Goal: Task Accomplishment & Management: Manage account settings

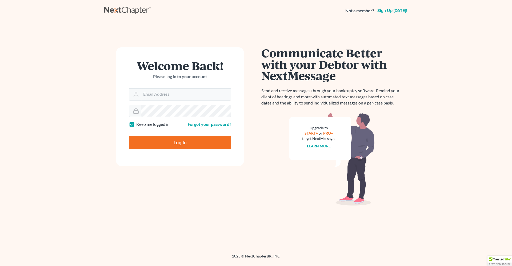
type input "[PERSON_NAME][EMAIL_ADDRESS][DOMAIN_NAME]"
click at [188, 140] on input "Log In" at bounding box center [180, 142] width 102 height 13
type input "Thinking..."
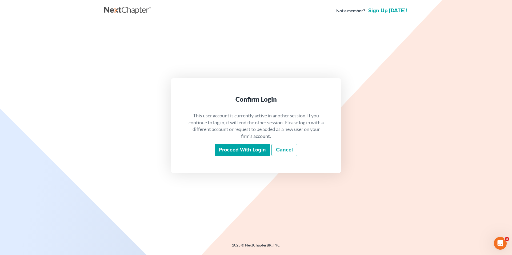
click at [233, 149] on input "Proceed with login" at bounding box center [241, 150] width 55 height 12
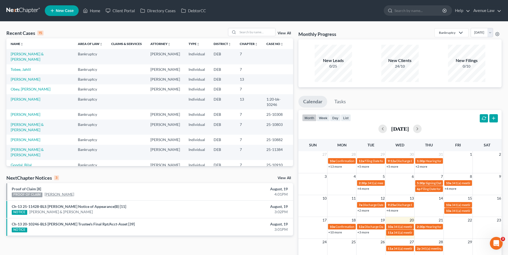
click at [56, 196] on link "[PERSON_NAME]" at bounding box center [59, 194] width 30 height 5
select select "0"
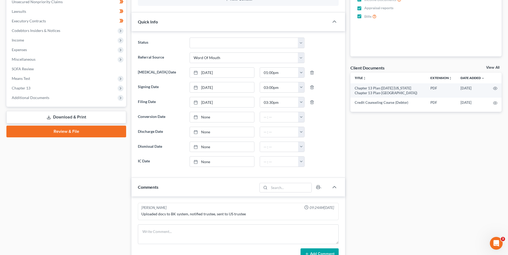
scroll to position [133, 0]
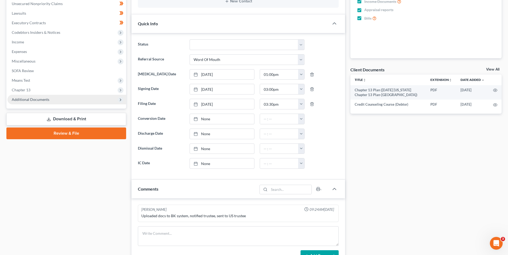
click at [29, 99] on span "Additional Documents" at bounding box center [31, 99] width 38 height 5
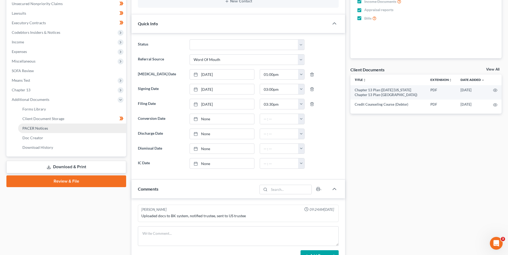
click at [38, 128] on span "PACER Notices" at bounding box center [35, 128] width 26 height 5
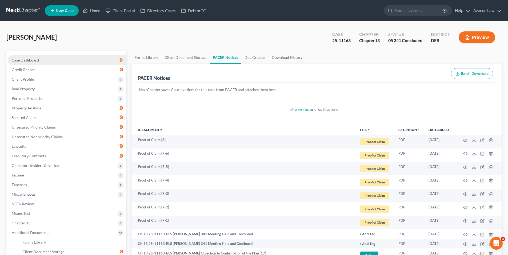
click at [35, 60] on span "Case Dashboard" at bounding box center [25, 60] width 27 height 5
select select "0"
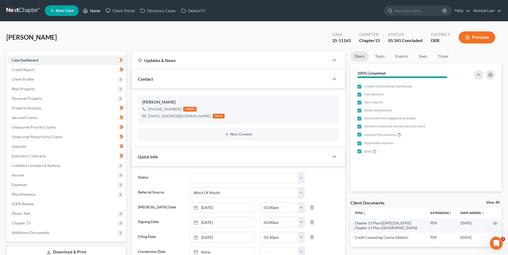
click at [97, 12] on link "Home" at bounding box center [91, 11] width 23 height 10
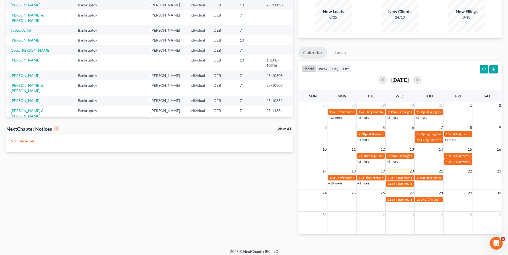
scroll to position [52, 0]
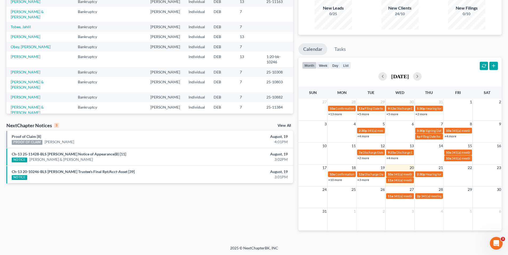
click at [279, 124] on link "View All" at bounding box center [283, 126] width 13 height 4
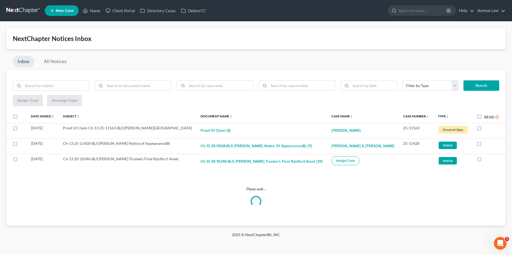
click at [484, 116] on label "Read" at bounding box center [491, 117] width 15 height 6
click at [486, 116] on input "Read" at bounding box center [487, 115] width 3 height 3
checkbox input "true"
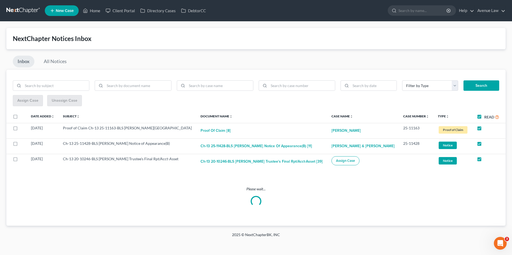
checkbox input "true"
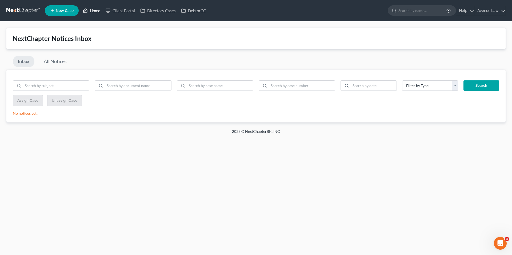
click at [93, 14] on link "Home" at bounding box center [91, 11] width 23 height 10
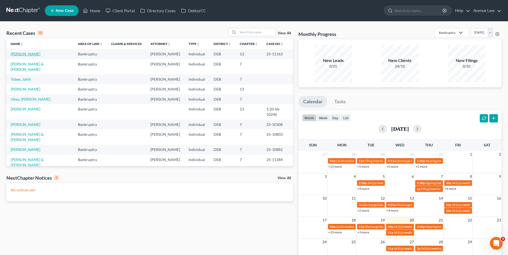
click at [29, 53] on link "[PERSON_NAME]" at bounding box center [26, 54] width 30 height 5
select select "0"
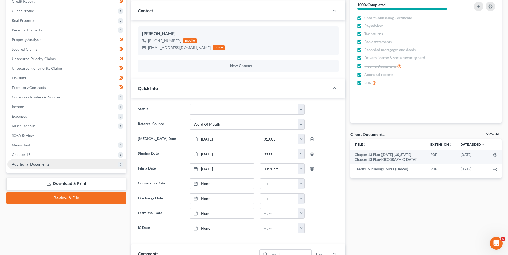
scroll to position [80, 0]
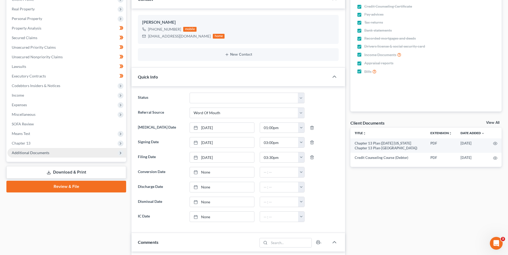
click at [33, 152] on span "Additional Documents" at bounding box center [31, 153] width 38 height 5
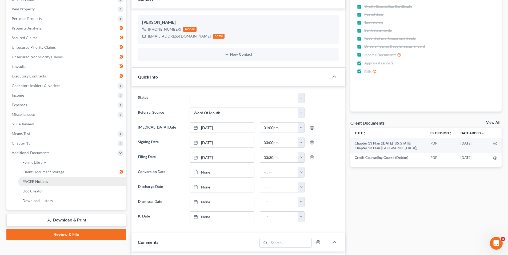
click at [36, 182] on span "PACER Notices" at bounding box center [35, 181] width 26 height 5
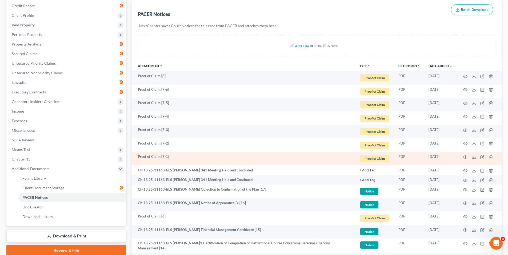
scroll to position [80, 0]
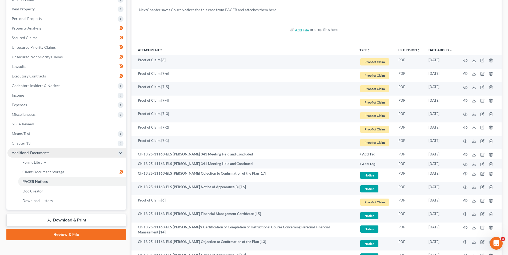
click at [20, 153] on span "Additional Documents" at bounding box center [31, 153] width 38 height 5
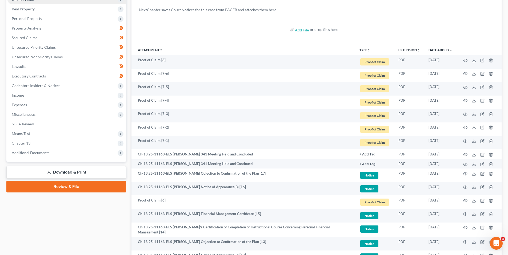
scroll to position [0, 0]
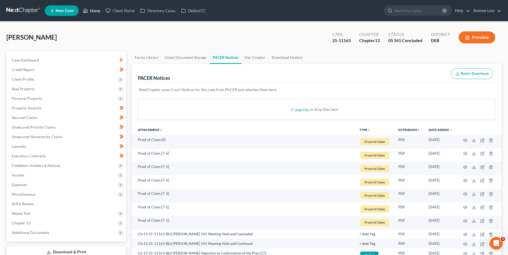
click at [94, 10] on link "Home" at bounding box center [91, 11] width 23 height 10
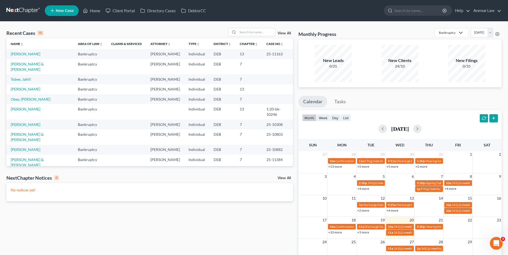
click at [285, 178] on link "View All" at bounding box center [283, 178] width 13 height 4
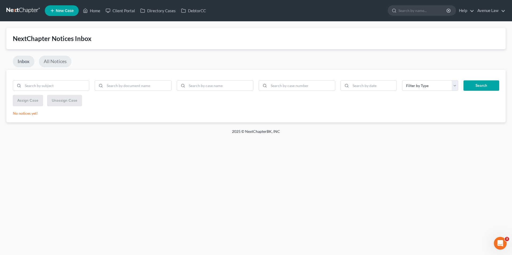
click at [55, 61] on link "All Notices" at bounding box center [55, 62] width 33 height 12
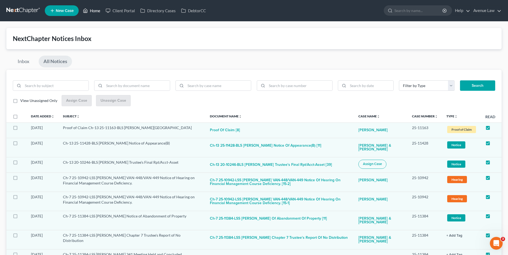
click at [95, 10] on link "Home" at bounding box center [91, 11] width 23 height 10
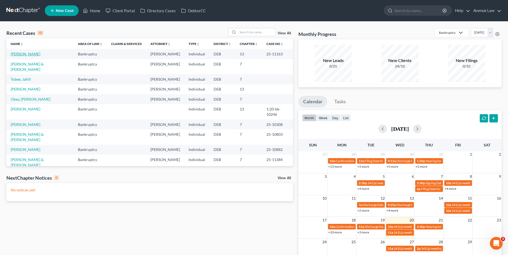
click at [29, 54] on link "[PERSON_NAME]" at bounding box center [26, 54] width 30 height 5
select select "0"
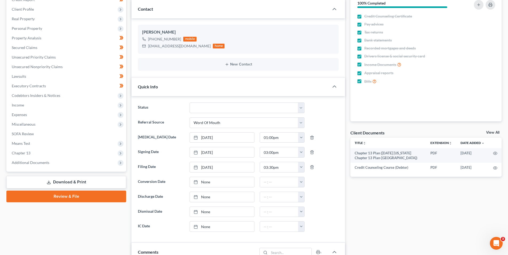
scroll to position [80, 0]
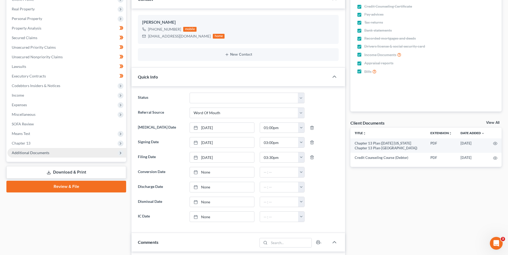
click at [30, 151] on span "Additional Documents" at bounding box center [31, 153] width 38 height 5
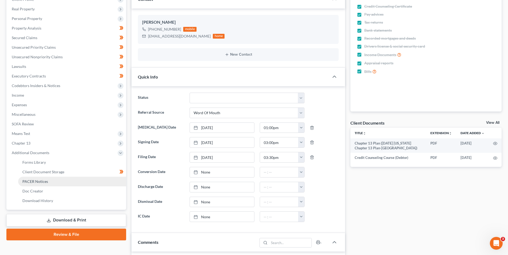
click at [35, 182] on span "PACER Notices" at bounding box center [35, 181] width 26 height 5
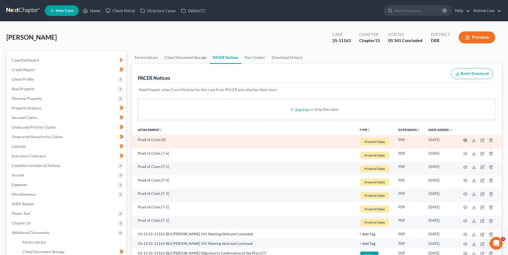
click at [465, 139] on icon "button" at bounding box center [465, 140] width 4 height 4
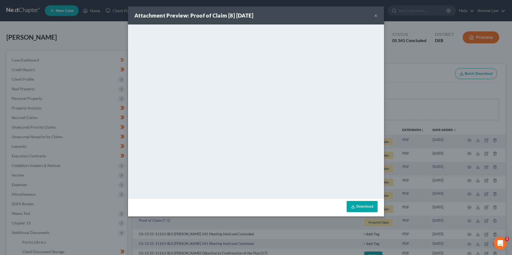
click at [375, 15] on button "×" at bounding box center [376, 15] width 4 height 6
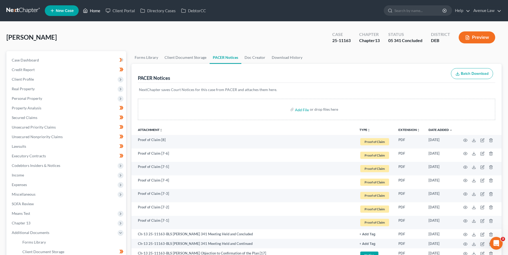
drag, startPoint x: 96, startPoint y: 10, endPoint x: 80, endPoint y: 11, distance: 16.1
click at [96, 10] on link "Home" at bounding box center [91, 11] width 23 height 10
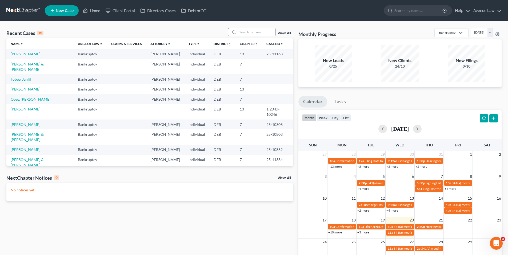
click at [245, 31] on input "search" at bounding box center [256, 32] width 37 height 8
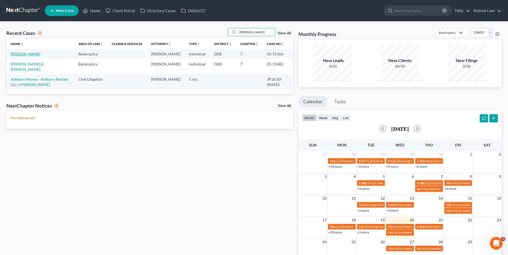
type input "lewis"
click at [27, 55] on link "[PERSON_NAME]" at bounding box center [26, 54] width 30 height 5
select select "0"
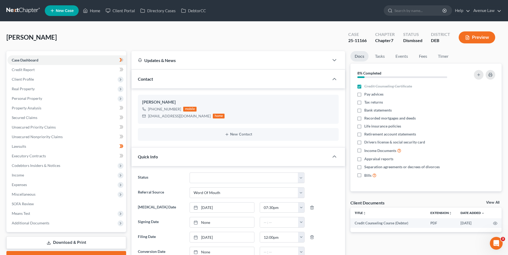
click at [31, 59] on span "Case Dashboard" at bounding box center [25, 60] width 27 height 5
click at [96, 8] on link "Home" at bounding box center [91, 11] width 23 height 10
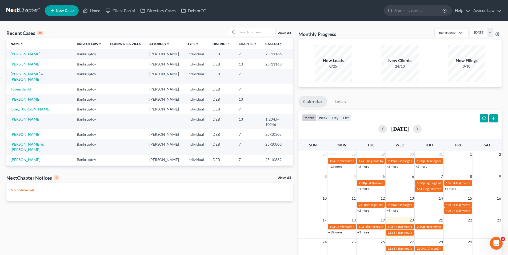
click at [28, 66] on link "[PERSON_NAME]" at bounding box center [26, 64] width 30 height 5
select select "0"
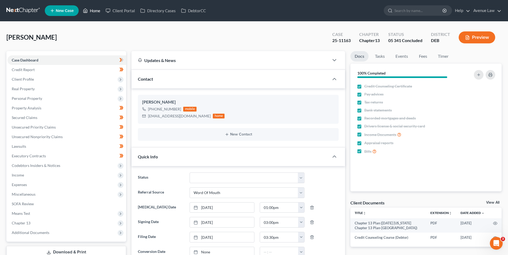
click at [92, 10] on link "Home" at bounding box center [91, 11] width 23 height 10
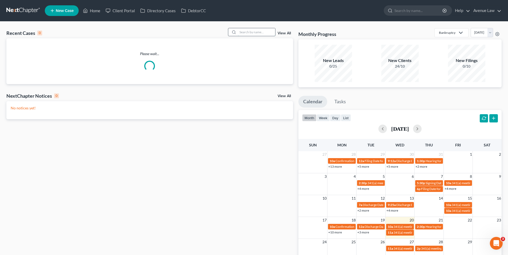
click at [250, 32] on input "search" at bounding box center [256, 32] width 37 height 8
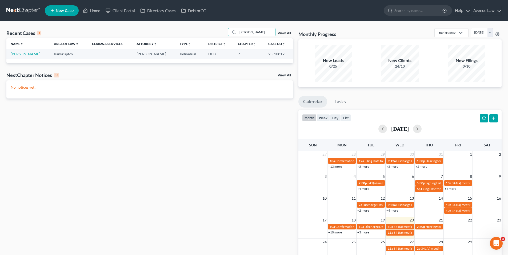
type input "kurtz"
click at [26, 55] on link "[PERSON_NAME]" at bounding box center [26, 54] width 30 height 5
select select "0"
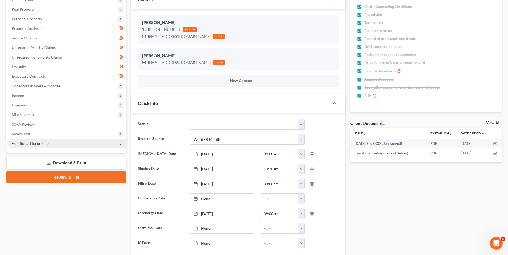
scroll to position [80, 0]
drag, startPoint x: 33, startPoint y: 143, endPoint x: 38, endPoint y: 144, distance: 4.9
click at [33, 143] on span "Additional Documents" at bounding box center [31, 143] width 38 height 5
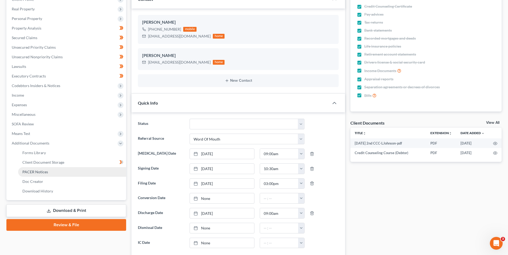
click at [41, 171] on span "PACER Notices" at bounding box center [35, 172] width 26 height 5
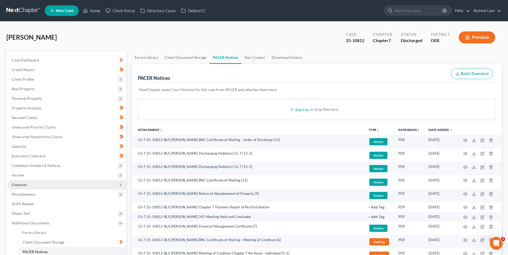
click at [18, 184] on span "Expenses" at bounding box center [19, 185] width 15 height 5
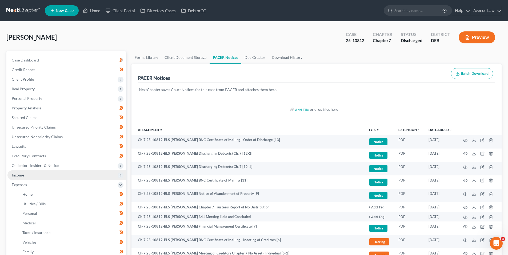
click at [18, 175] on span "Income" at bounding box center [18, 175] width 12 height 5
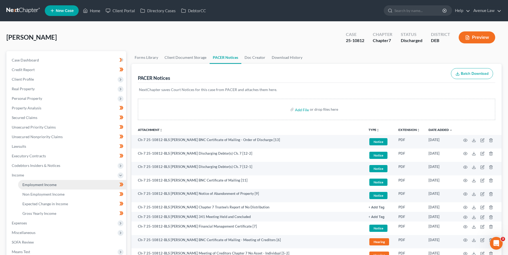
click at [30, 185] on span "Employment Income" at bounding box center [39, 185] width 34 height 5
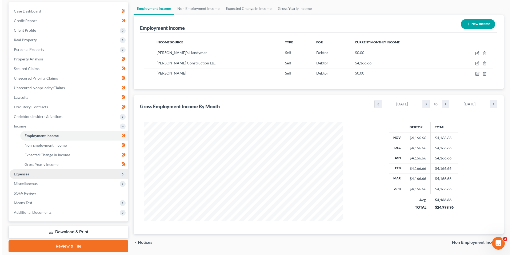
scroll to position [53, 0]
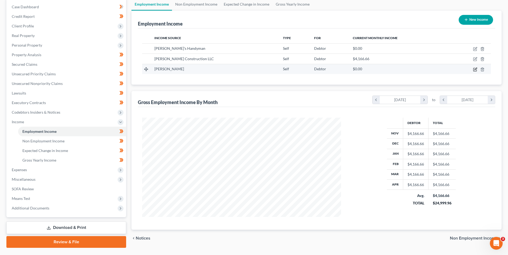
click at [475, 68] on icon "button" at bounding box center [474, 69] width 3 height 3
select select "1"
select select "7"
select select "0"
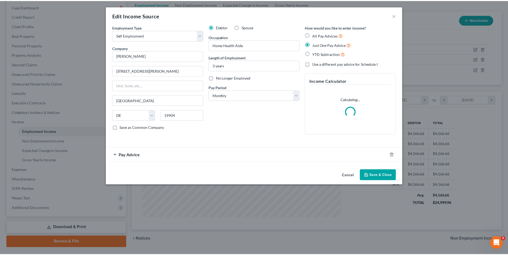
scroll to position [100, 211]
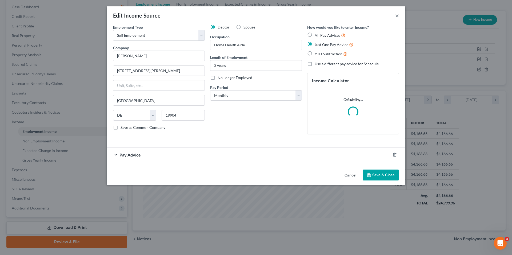
click at [397, 15] on button "×" at bounding box center [397, 15] width 4 height 6
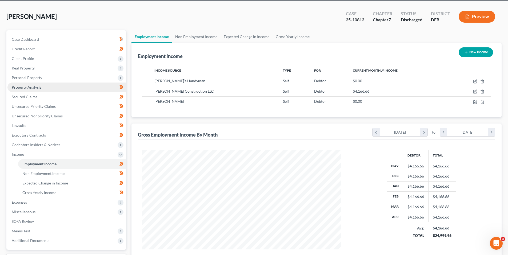
scroll to position [0, 0]
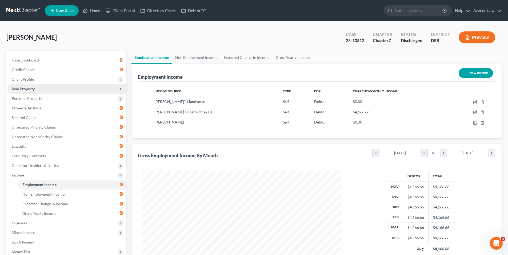
click at [26, 87] on span "Real Property" at bounding box center [23, 89] width 23 height 5
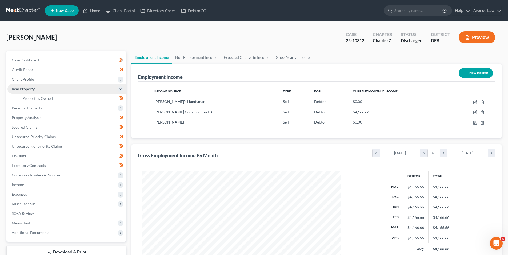
click at [27, 88] on span "Real Property" at bounding box center [23, 89] width 23 height 5
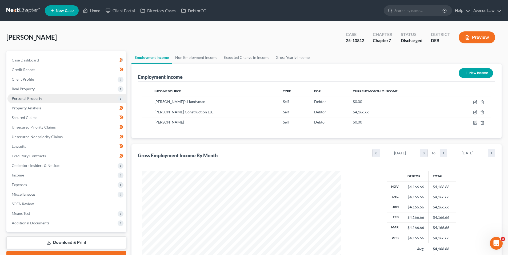
click at [27, 98] on span "Personal Property" at bounding box center [27, 98] width 30 height 5
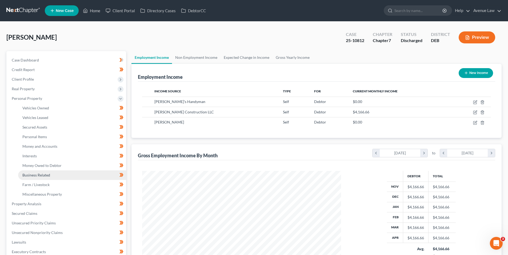
click at [43, 173] on span "Business Related" at bounding box center [36, 175] width 28 height 5
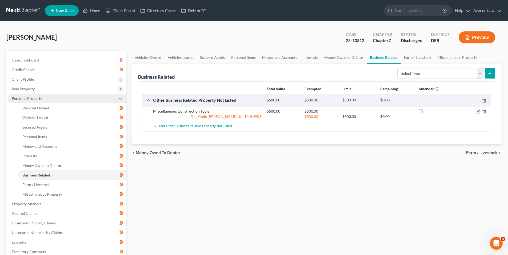
click at [29, 99] on span "Personal Property" at bounding box center [27, 98] width 30 height 5
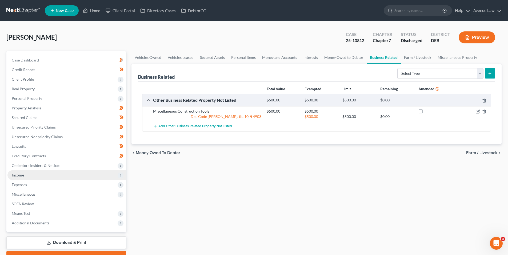
click at [22, 175] on span "Income" at bounding box center [18, 175] width 12 height 5
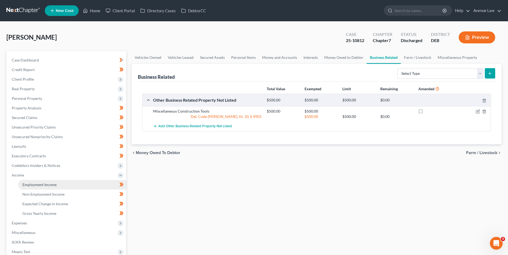
click at [46, 184] on span "Employment Income" at bounding box center [39, 185] width 34 height 5
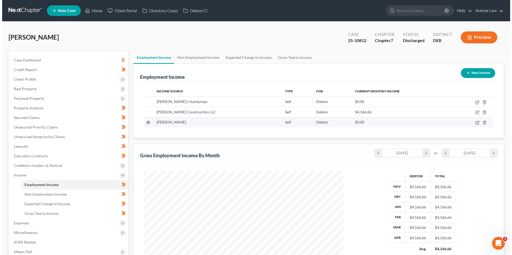
scroll to position [99, 209]
click at [474, 122] on icon "button" at bounding box center [475, 123] width 4 height 4
select select "1"
select select "7"
select select "0"
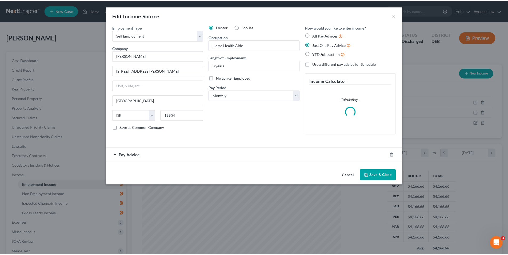
scroll to position [100, 211]
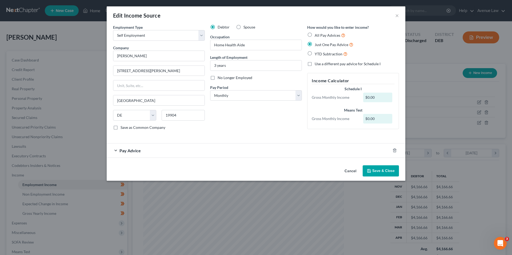
click at [131, 150] on span "Pay Advice" at bounding box center [129, 150] width 21 height 5
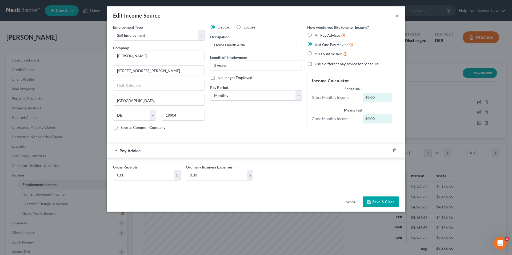
drag, startPoint x: 398, startPoint y: 15, endPoint x: 401, endPoint y: 11, distance: 5.7
click at [398, 15] on button "×" at bounding box center [397, 15] width 4 height 6
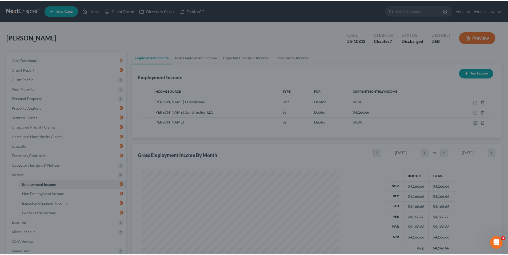
scroll to position [266341, 266231]
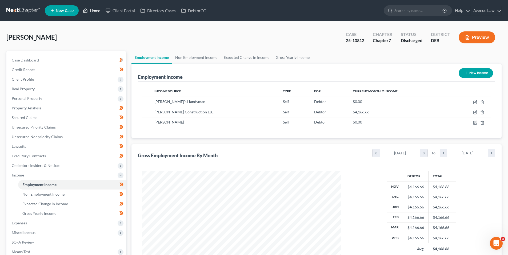
click at [96, 9] on link "Home" at bounding box center [91, 11] width 23 height 10
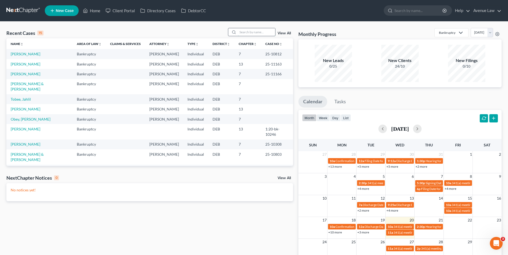
click at [256, 33] on input "search" at bounding box center [256, 32] width 37 height 8
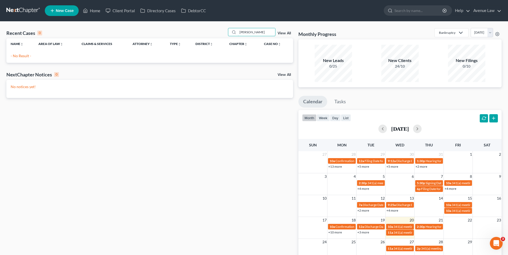
type input "moody"
click at [91, 9] on link "Home" at bounding box center [91, 11] width 23 height 10
click at [94, 11] on link "Home" at bounding box center [91, 11] width 23 height 10
click at [92, 11] on link "Home" at bounding box center [91, 11] width 23 height 10
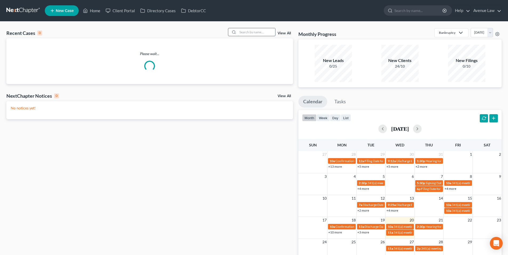
click at [247, 30] on input "search" at bounding box center [256, 32] width 37 height 8
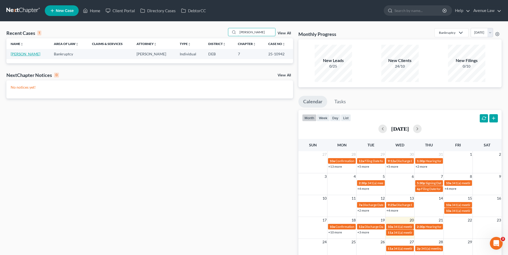
type input "[PERSON_NAME]"
click at [21, 52] on link "[PERSON_NAME]" at bounding box center [26, 54] width 30 height 5
select select "0"
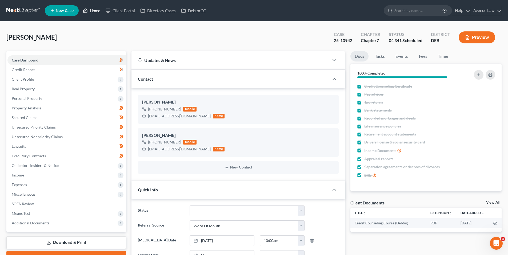
click at [96, 9] on link "Home" at bounding box center [91, 11] width 23 height 10
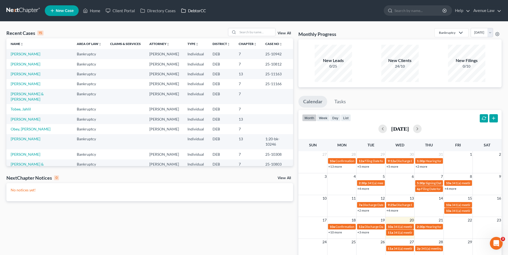
click at [194, 9] on link "DebtorCC" at bounding box center [193, 11] width 30 height 10
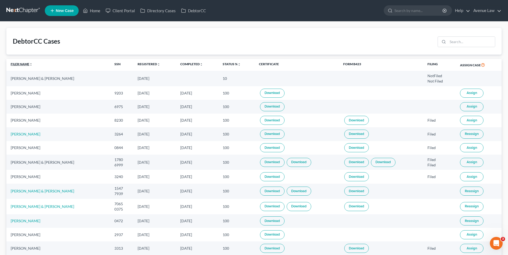
click at [32, 63] on icon "unfold_more" at bounding box center [30, 64] width 3 height 3
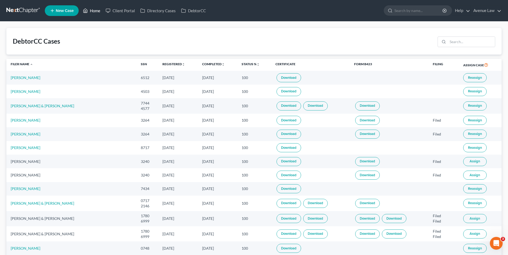
click at [98, 9] on link "Home" at bounding box center [91, 11] width 23 height 10
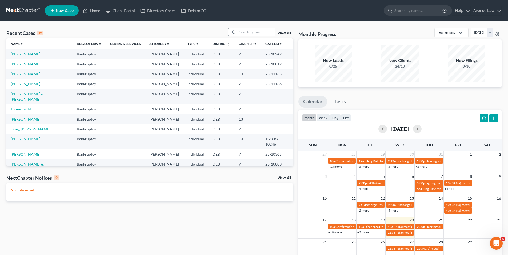
click at [243, 31] on input "search" at bounding box center [256, 32] width 37 height 8
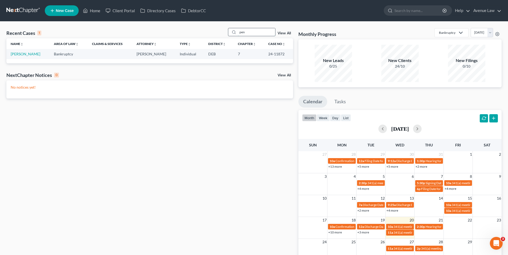
click at [252, 34] on input "pen" at bounding box center [256, 32] width 37 height 8
type input "p"
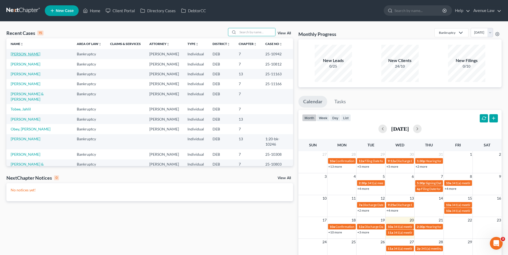
click at [32, 54] on link "[PERSON_NAME]" at bounding box center [26, 54] width 30 height 5
select select "0"
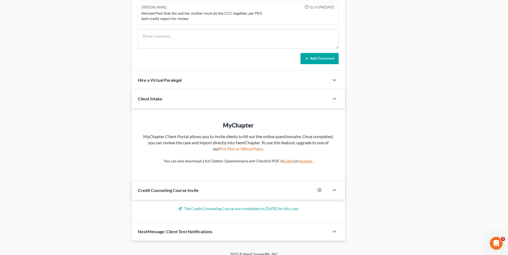
scroll to position [414, 0]
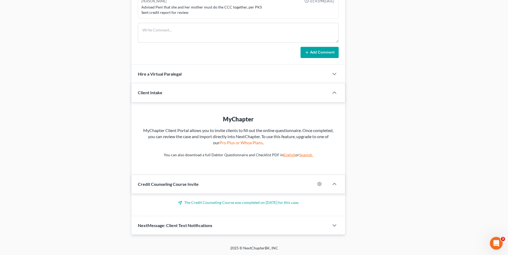
click at [186, 184] on span "Credit Counseling Course Invite" at bounding box center [168, 184] width 61 height 5
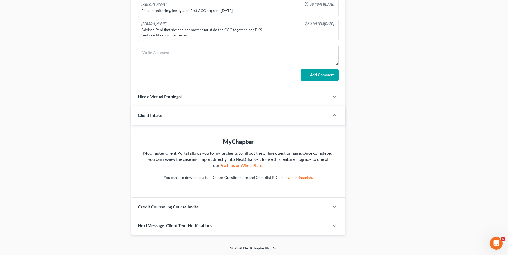
scroll to position [391, 0]
click at [335, 205] on icon "button" at bounding box center [334, 207] width 6 height 6
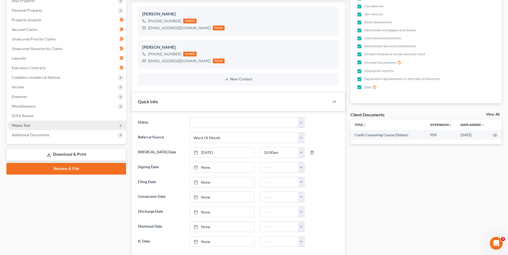
scroll to position [0, 0]
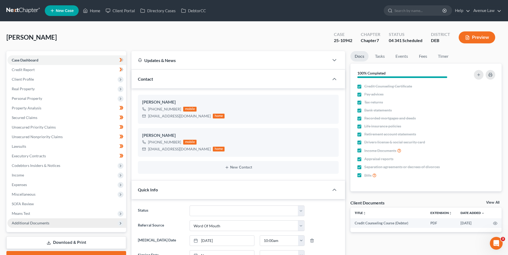
click at [33, 222] on span "Additional Documents" at bounding box center [31, 223] width 38 height 5
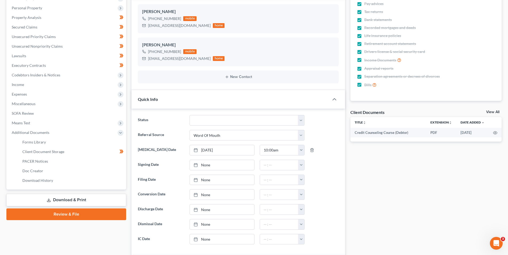
scroll to position [107, 0]
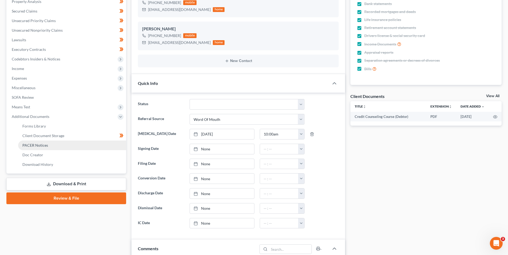
click at [39, 143] on span "PACER Notices" at bounding box center [35, 145] width 26 height 5
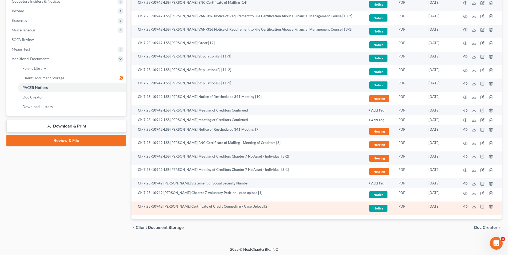
scroll to position [166, 0]
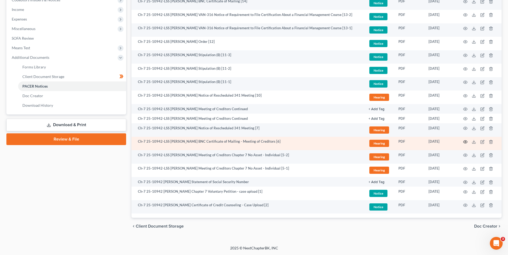
click at [465, 141] on icon "button" at bounding box center [465, 142] width 4 height 4
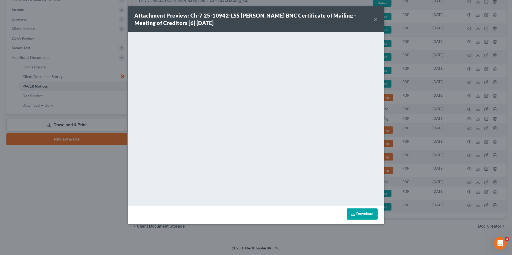
click at [374, 18] on button "×" at bounding box center [376, 19] width 4 height 6
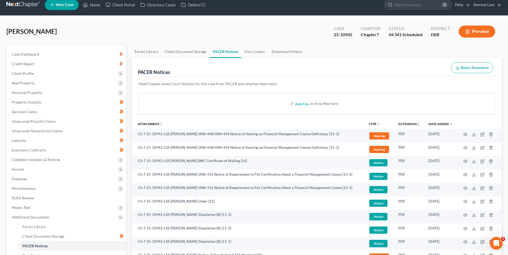
scroll to position [0, 0]
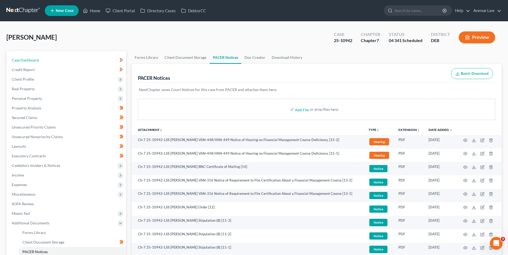
drag, startPoint x: 30, startPoint y: 60, endPoint x: 1, endPoint y: 52, distance: 30.4
click at [30, 60] on span "Case Dashboard" at bounding box center [25, 60] width 27 height 5
select select "0"
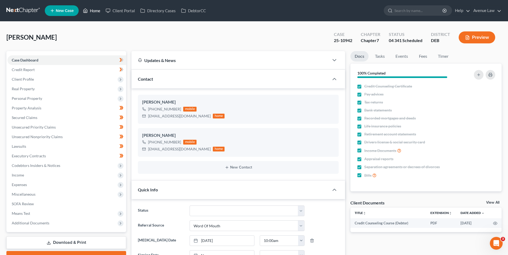
click at [96, 10] on link "Home" at bounding box center [91, 11] width 23 height 10
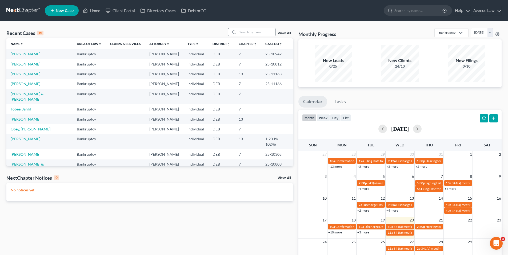
click at [248, 32] on input "search" at bounding box center [256, 32] width 37 height 8
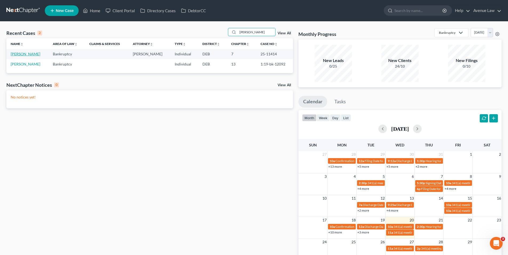
type input "[PERSON_NAME]"
click at [28, 55] on link "[PERSON_NAME]" at bounding box center [26, 54] width 30 height 5
select select "0"
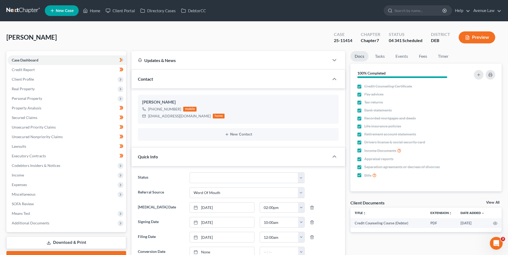
scroll to position [92, 0]
click at [29, 137] on span "Unsecured Nonpriority Claims" at bounding box center [37, 137] width 51 height 5
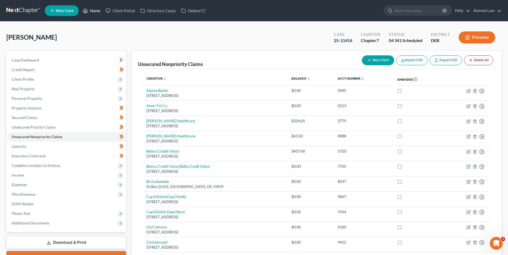
click at [92, 10] on link "Home" at bounding box center [91, 11] width 23 height 10
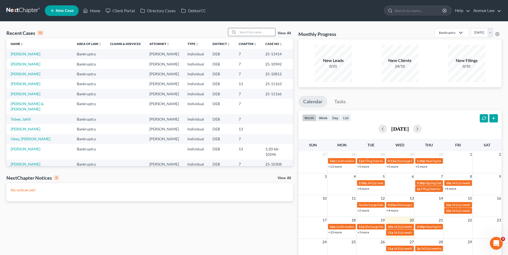
click at [262, 33] on input "search" at bounding box center [256, 32] width 37 height 8
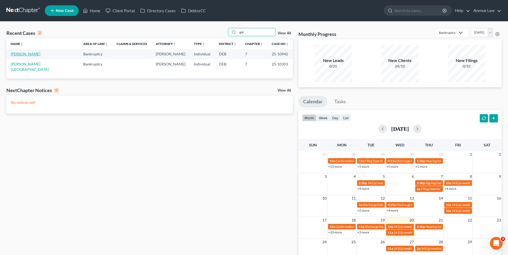
type input "gal"
click at [26, 55] on link "[PERSON_NAME]" at bounding box center [26, 54] width 30 height 5
select select "0"
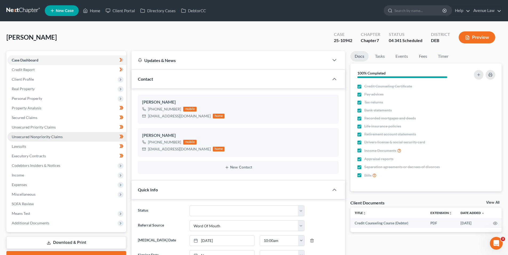
click at [35, 135] on span "Unsecured Nonpriority Claims" at bounding box center [37, 137] width 51 height 5
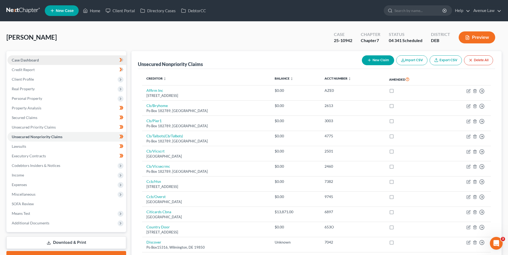
drag, startPoint x: 37, startPoint y: 58, endPoint x: 53, endPoint y: 59, distance: 16.3
click at [37, 58] on span "Case Dashboard" at bounding box center [25, 60] width 27 height 5
select select "0"
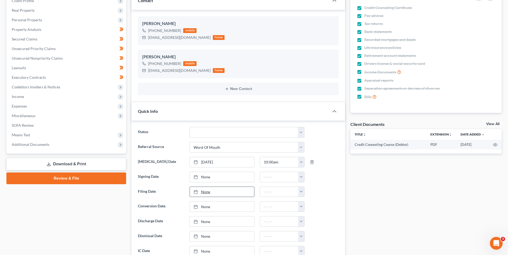
scroll to position [80, 0]
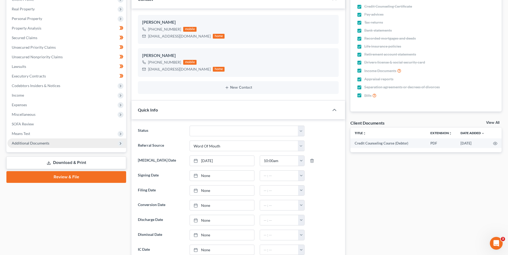
click at [23, 143] on span "Additional Documents" at bounding box center [31, 143] width 38 height 5
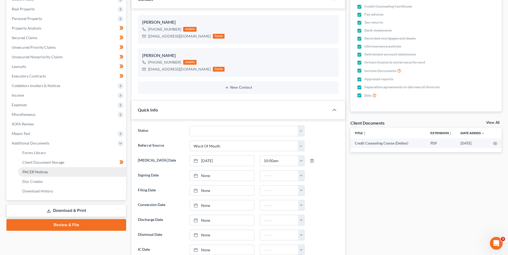
click at [42, 172] on span "PACER Notices" at bounding box center [35, 172] width 26 height 5
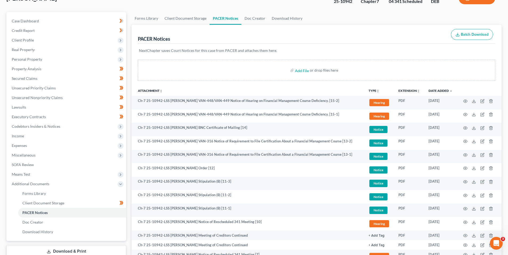
scroll to position [33, 0]
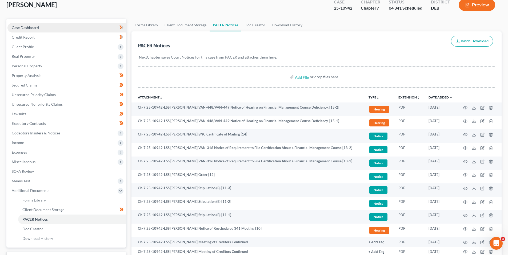
click at [30, 27] on span "Case Dashboard" at bounding box center [25, 27] width 27 height 5
select select "0"
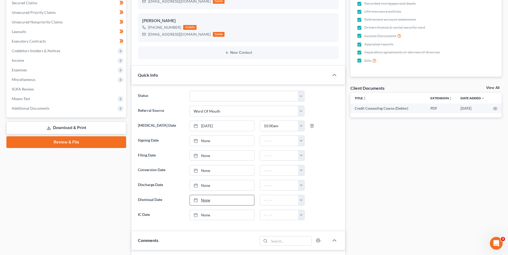
scroll to position [133, 0]
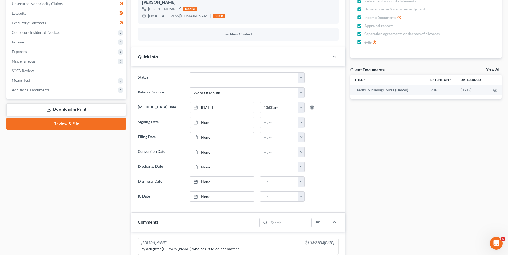
click at [207, 135] on link "None" at bounding box center [222, 137] width 64 height 10
type input "[DATE]"
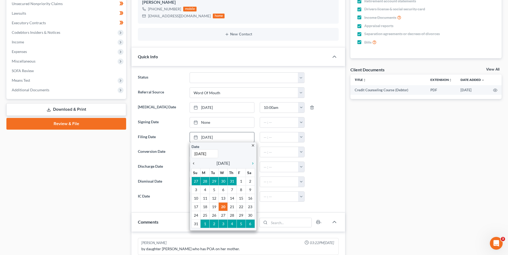
click at [195, 162] on icon "chevron_left" at bounding box center [194, 163] width 7 height 4
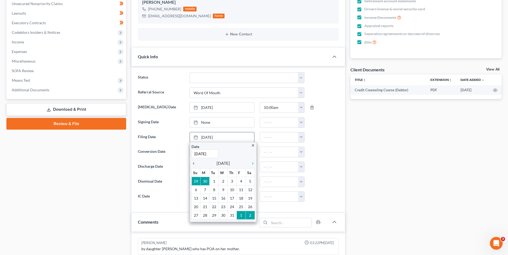
click at [195, 162] on icon "chevron_left" at bounding box center [194, 163] width 7 height 4
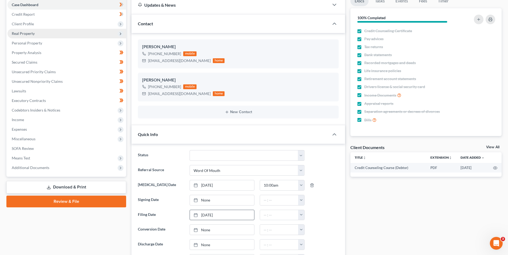
scroll to position [0, 0]
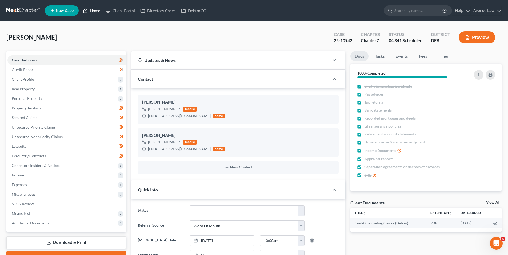
click at [94, 10] on link "Home" at bounding box center [91, 11] width 23 height 10
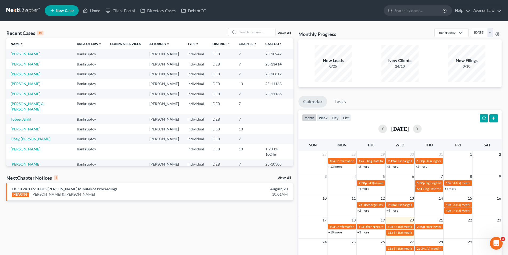
click at [281, 177] on link "View All" at bounding box center [283, 178] width 13 height 4
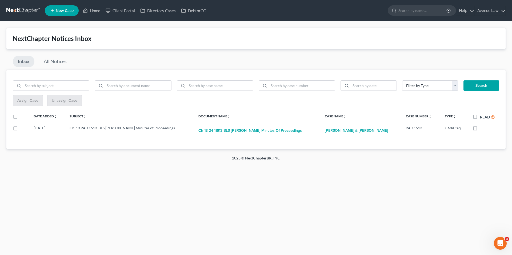
click at [480, 116] on label "Read" at bounding box center [487, 117] width 15 height 6
click at [482, 116] on input "Read" at bounding box center [483, 115] width 3 height 3
checkbox input "true"
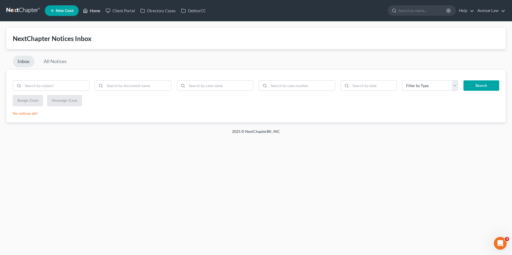
click at [96, 9] on link "Home" at bounding box center [91, 11] width 23 height 10
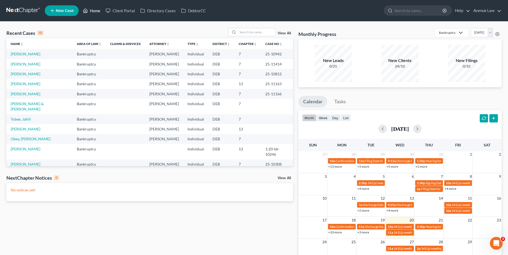
click at [98, 10] on link "Home" at bounding box center [91, 11] width 23 height 10
click at [28, 66] on link "[PERSON_NAME]" at bounding box center [26, 64] width 30 height 5
select select "0"
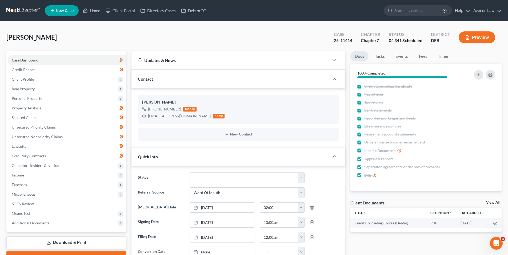
scroll to position [92, 0]
drag, startPoint x: 180, startPoint y: 108, endPoint x: 145, endPoint y: 111, distance: 34.7
click at [150, 111] on div "[PHONE_NUMBER] mobile" at bounding box center [183, 109] width 82 height 7
copy div "[PHONE_NUMBER]"
click at [302, 177] on select "01 Data Entry 02 Ready for Review and File 03 Filed 04 341 Scheduled 05 341 Con…" at bounding box center [246, 178] width 115 height 11
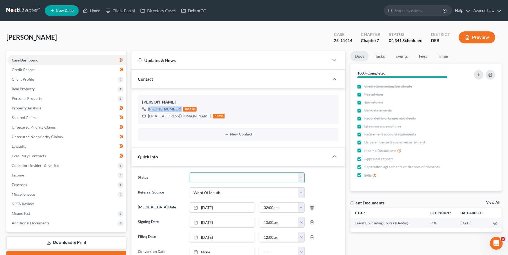
select select "4"
click at [189, 173] on select "01 Data Entry 02 Ready for Review and File 03 Filed 04 341 Scheduled 05 341 Con…" at bounding box center [246, 178] width 115 height 11
drag, startPoint x: 95, startPoint y: 10, endPoint x: 6, endPoint y: 14, distance: 89.3
click at [95, 10] on link "Home" at bounding box center [91, 11] width 23 height 10
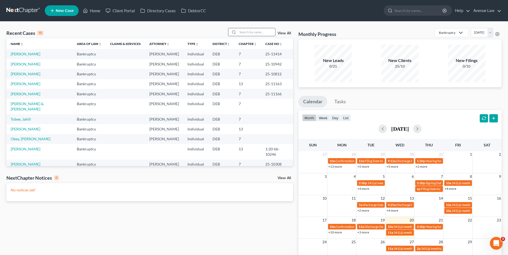
click at [255, 32] on input "search" at bounding box center [256, 32] width 37 height 8
type input "[PERSON_NAME]"
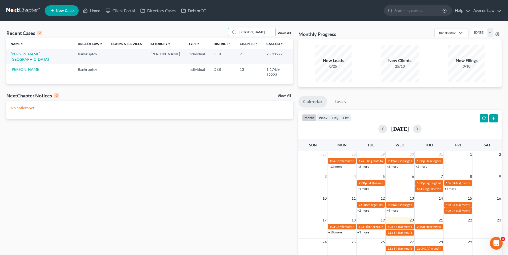
click at [17, 54] on link "[PERSON_NAME][GEOGRAPHIC_DATA]" at bounding box center [30, 57] width 38 height 10
click at [22, 54] on link "[PERSON_NAME][GEOGRAPHIC_DATA]" at bounding box center [30, 57] width 38 height 10
select select "0"
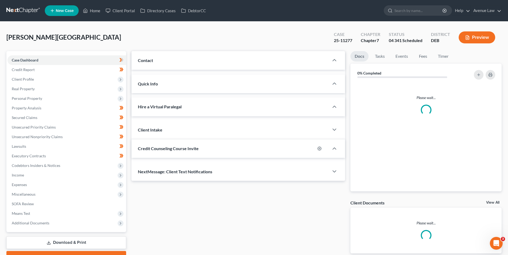
click at [29, 53] on div "Case Dashboard Payments Invoices Payments Payments Credit Report Client Profile…" at bounding box center [66, 141] width 120 height 181
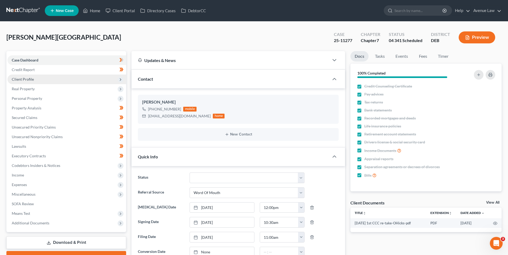
click at [27, 80] on span "Client Profile" at bounding box center [23, 79] width 22 height 5
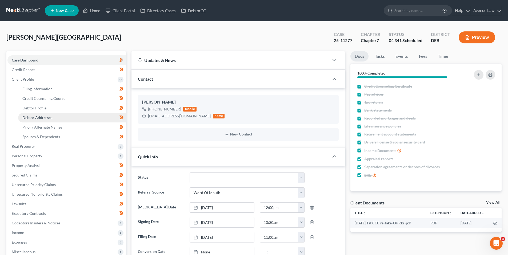
click at [35, 116] on span "Debtor Addresses" at bounding box center [37, 117] width 30 height 5
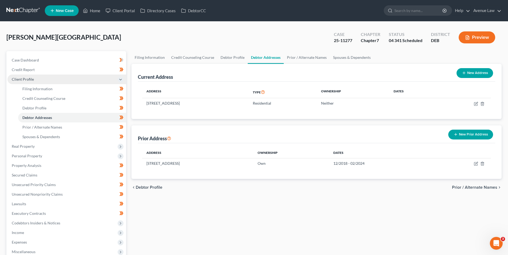
click at [20, 80] on span "Client Profile" at bounding box center [23, 79] width 22 height 5
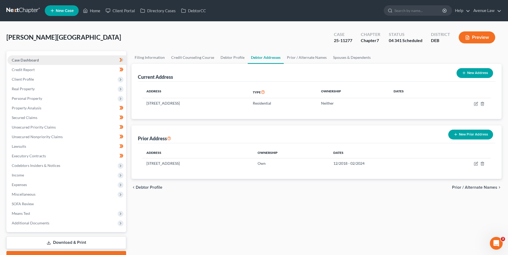
click at [39, 59] on link "Case Dashboard" at bounding box center [66, 60] width 119 height 10
select select "0"
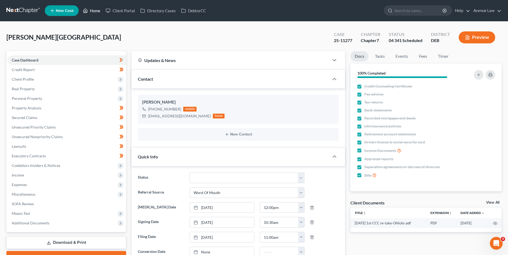
drag, startPoint x: 92, startPoint y: 9, endPoint x: 62, endPoint y: 26, distance: 34.5
click at [92, 9] on link "Home" at bounding box center [91, 11] width 23 height 10
